Goal: Check status: Check status

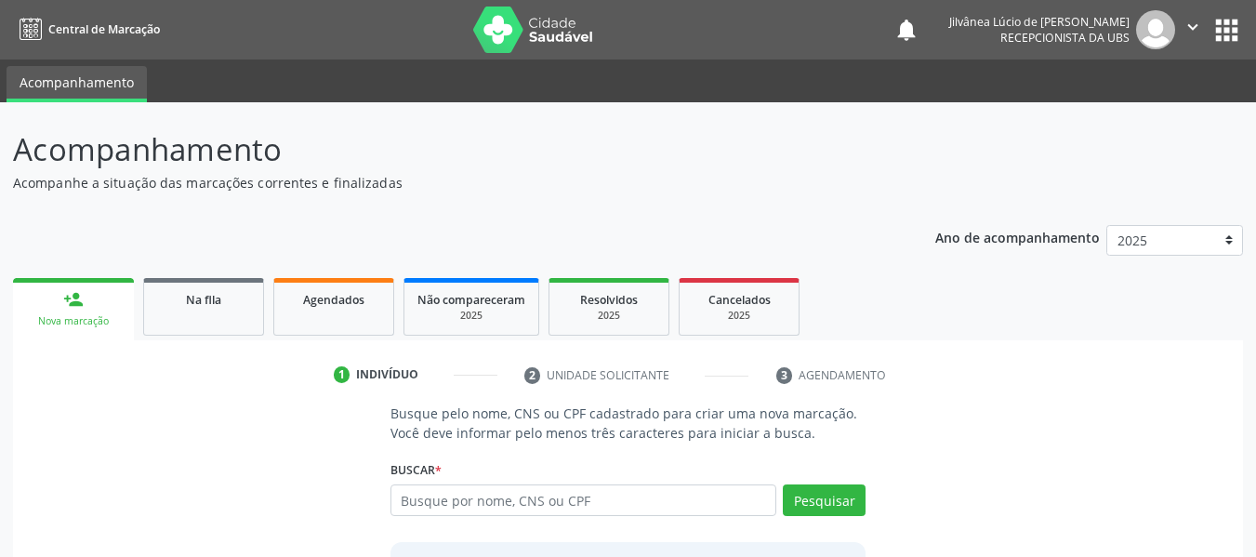
click at [507, 504] on input "text" at bounding box center [583, 500] width 387 height 32
click at [600, 504] on input "text" at bounding box center [583, 500] width 387 height 32
type input "JADI [PERSON_NAME]"
click at [812, 504] on button "Pesquisar" at bounding box center [824, 500] width 83 height 32
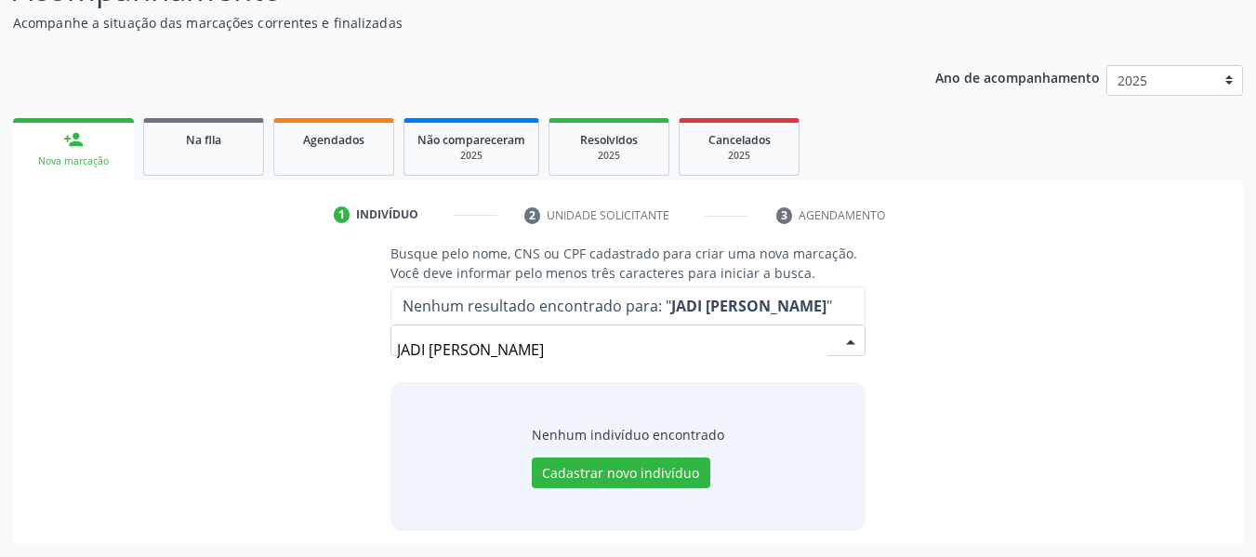
click at [424, 348] on input "JADI [PERSON_NAME]" at bounding box center [612, 349] width 431 height 37
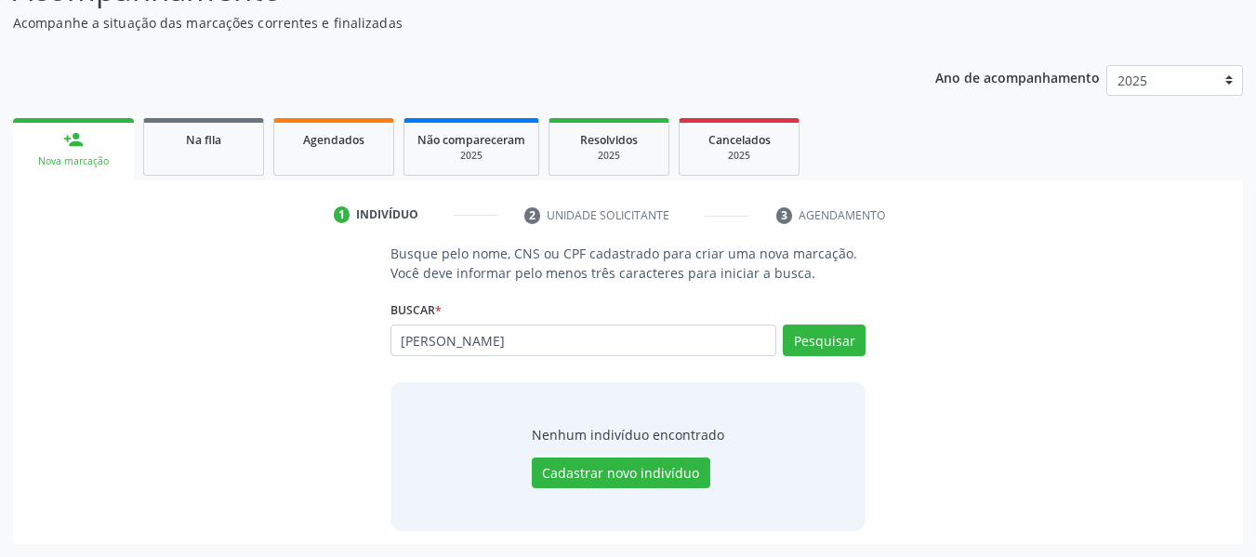
click at [421, 342] on input "[PERSON_NAME]" at bounding box center [583, 340] width 387 height 32
type input "[PERSON_NAME]"
click at [817, 344] on button "Pesquisar" at bounding box center [824, 340] width 83 height 32
type input "[PERSON_NAME]"
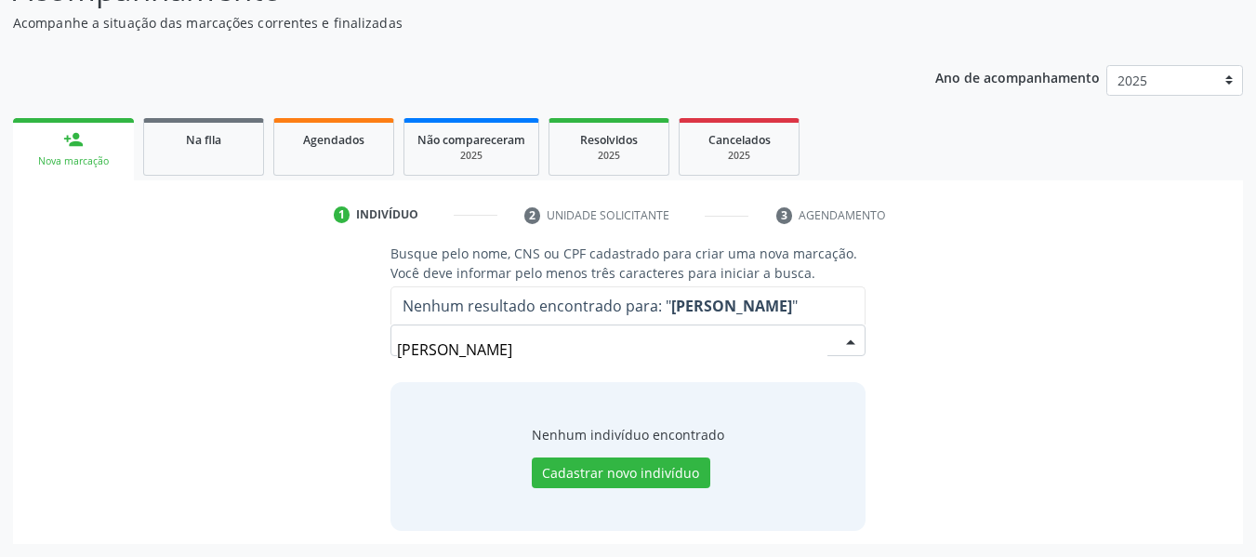
click at [427, 343] on input "[PERSON_NAME]" at bounding box center [612, 349] width 431 height 37
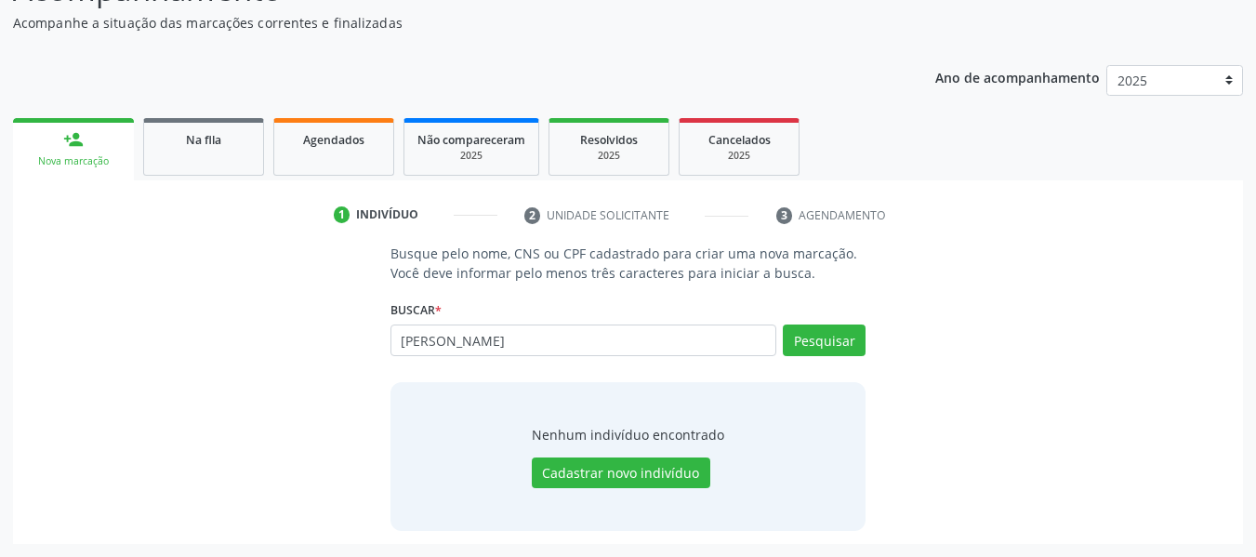
click at [419, 345] on input "[PERSON_NAME]" at bounding box center [583, 340] width 387 height 32
type input "[PERSON_NAME]"
click at [828, 341] on button "Pesquisar" at bounding box center [824, 340] width 83 height 32
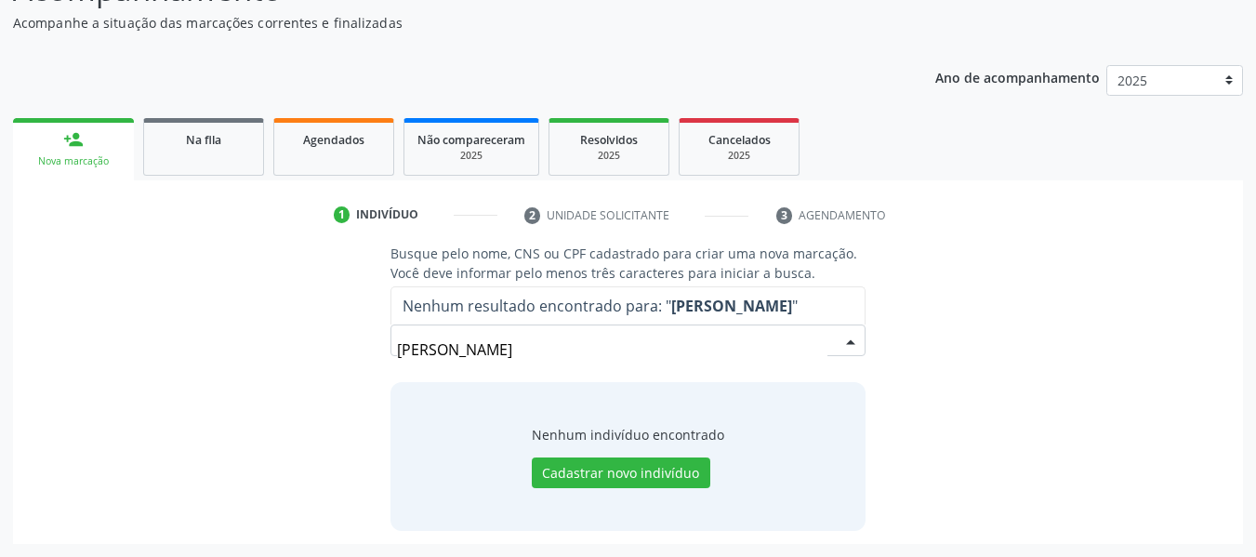
click at [562, 348] on input "[PERSON_NAME]" at bounding box center [612, 349] width 431 height 37
drag, startPoint x: 562, startPoint y: 347, endPoint x: 397, endPoint y: 351, distance: 165.5
click at [397, 351] on input "[PERSON_NAME]" at bounding box center [612, 349] width 431 height 37
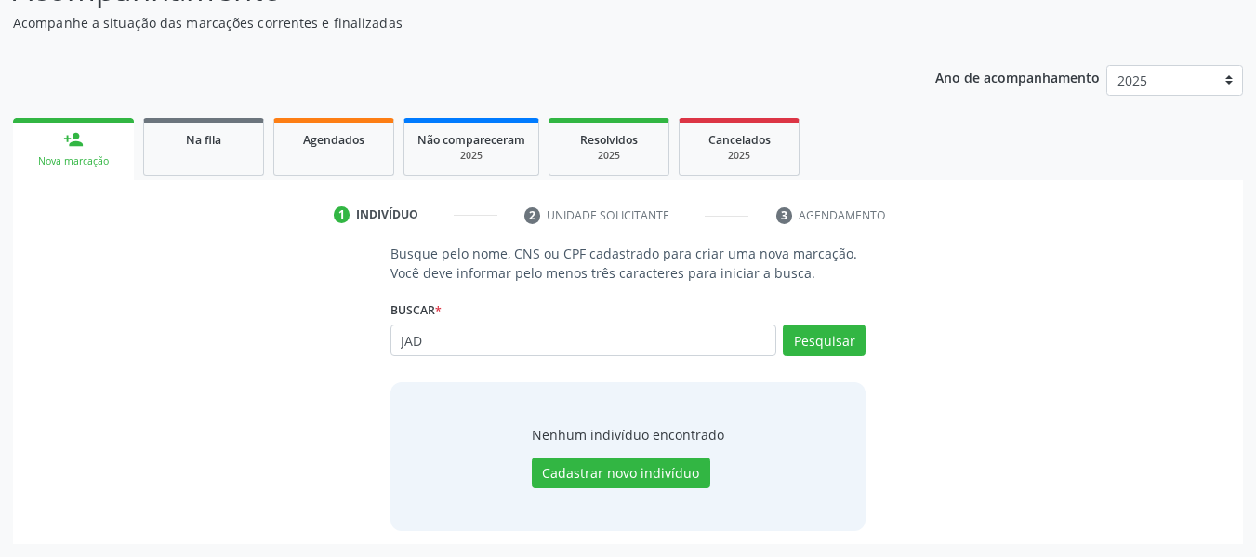
type input "JAD"
